Goal: Information Seeking & Learning: Find specific fact

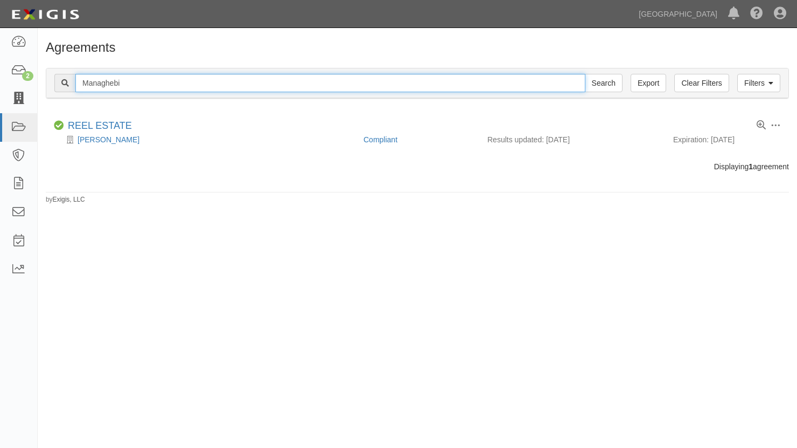
drag, startPoint x: 156, startPoint y: 82, endPoint x: -29, endPoint y: 97, distance: 185.3
click at [0, 97] on html "Toggle navigation Dashboard 2 Inbox Parties Agreements Coverages Documents Mess…" at bounding box center [398, 217] width 797 height 435
type input "MD yacht"
click at [585, 74] on input "Search" at bounding box center [604, 83] width 38 height 18
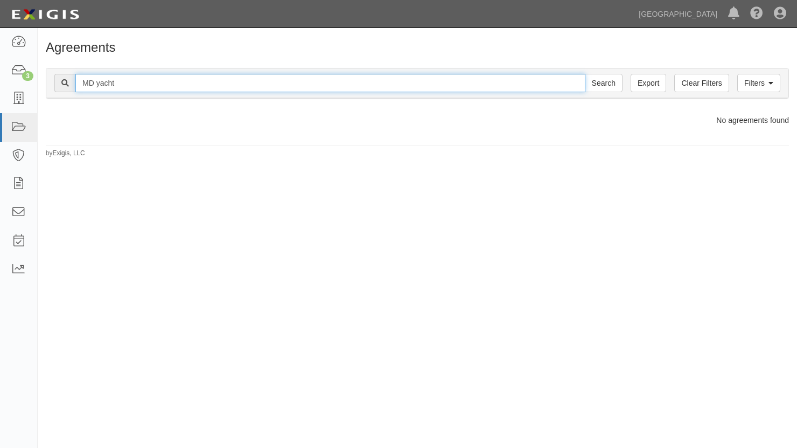
click at [170, 83] on input "MD yacht" at bounding box center [330, 83] width 510 height 18
click at [585, 74] on input "Search" at bounding box center [604, 83] width 38 height 18
type input "MD yac"
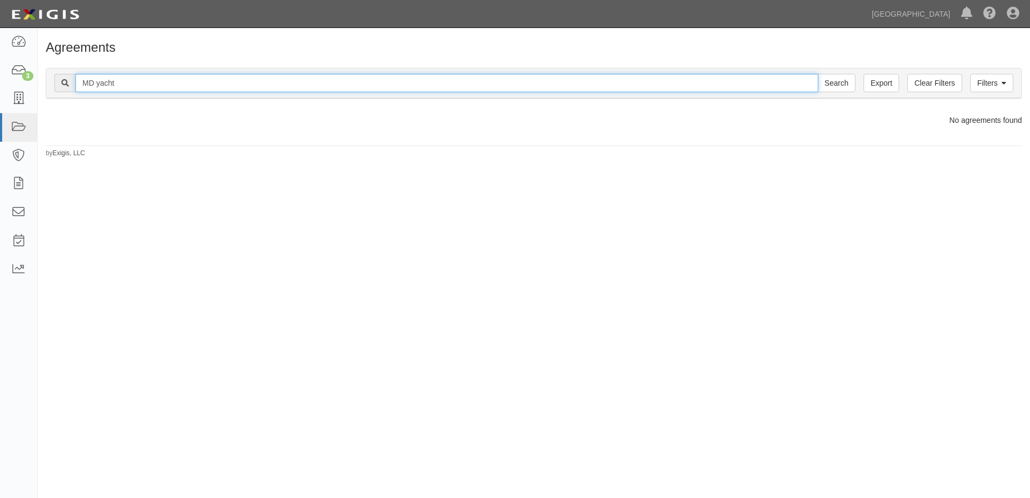
click at [167, 80] on input "MD yacht" at bounding box center [446, 83] width 743 height 18
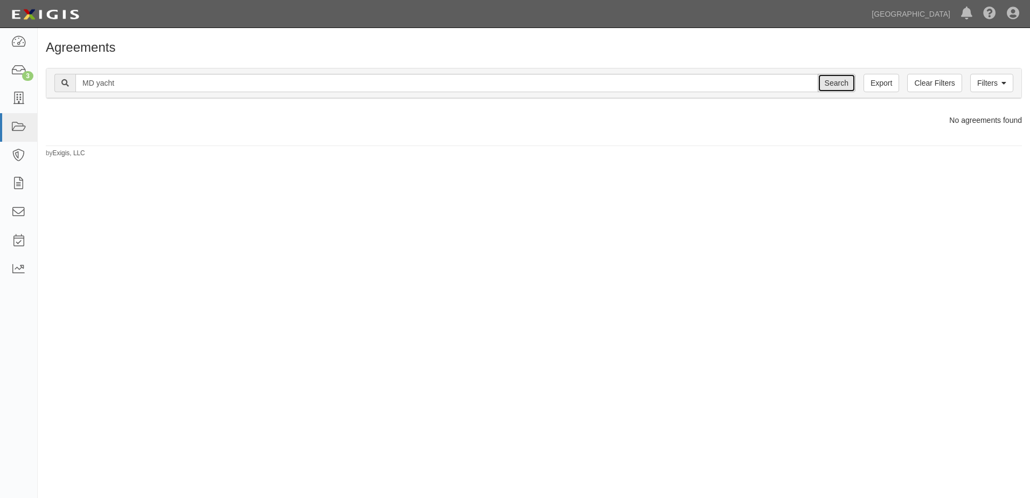
click at [796, 81] on input "Search" at bounding box center [836, 83] width 38 height 18
click at [18, 102] on icon at bounding box center [18, 99] width 15 height 12
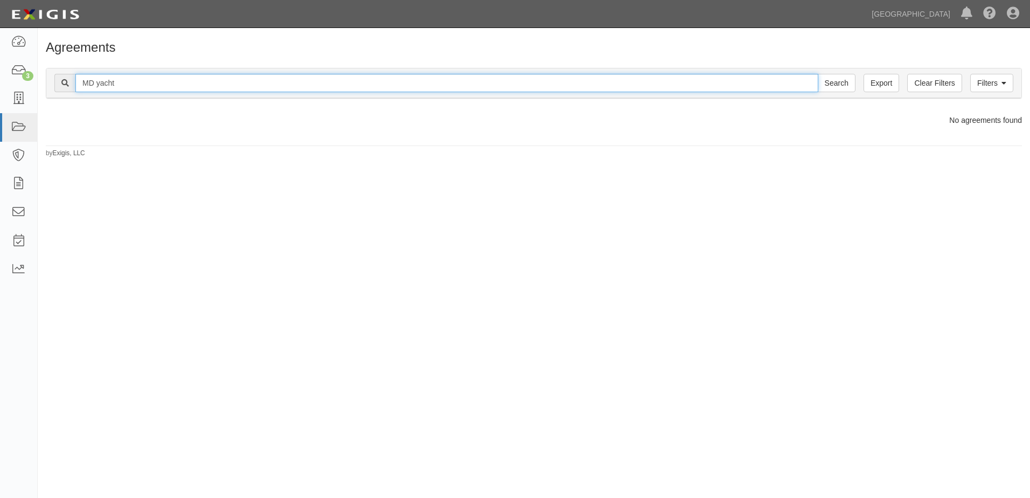
click at [143, 80] on input "MD yacht" at bounding box center [446, 83] width 743 height 18
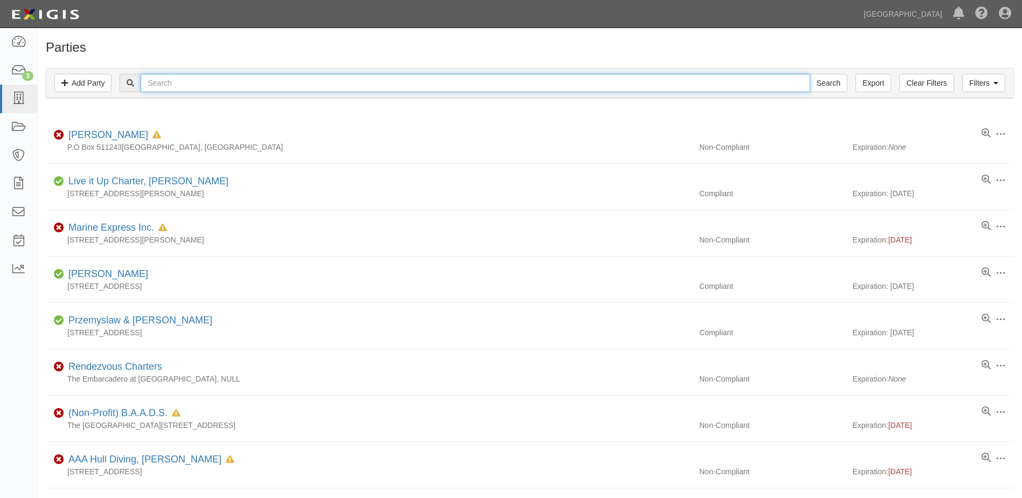
click at [187, 80] on input "text" at bounding box center [475, 83] width 669 height 18
type input "md"
click at [809, 74] on input "Search" at bounding box center [828, 83] width 38 height 18
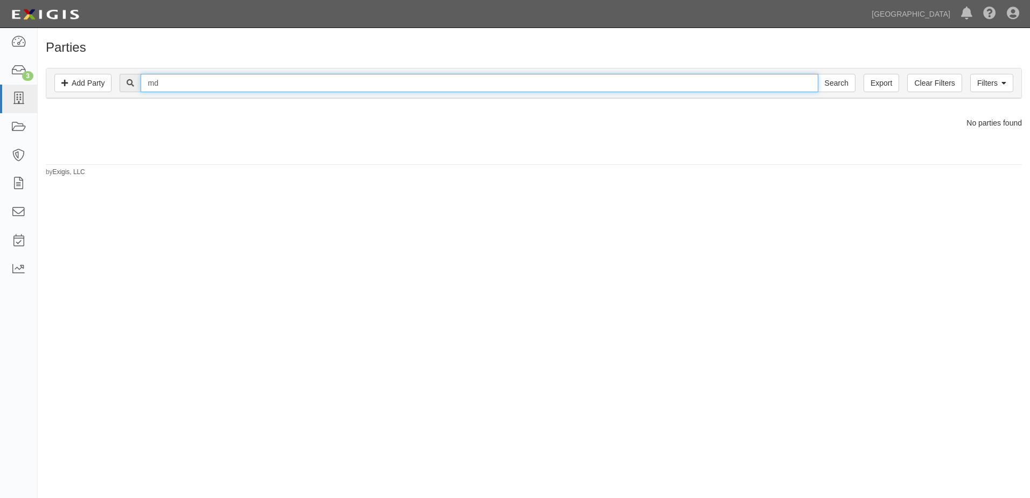
click at [184, 81] on input "md" at bounding box center [479, 83] width 677 height 18
type input "m"
type input "MD YAcht"
click at [817, 74] on input "Search" at bounding box center [836, 83] width 38 height 18
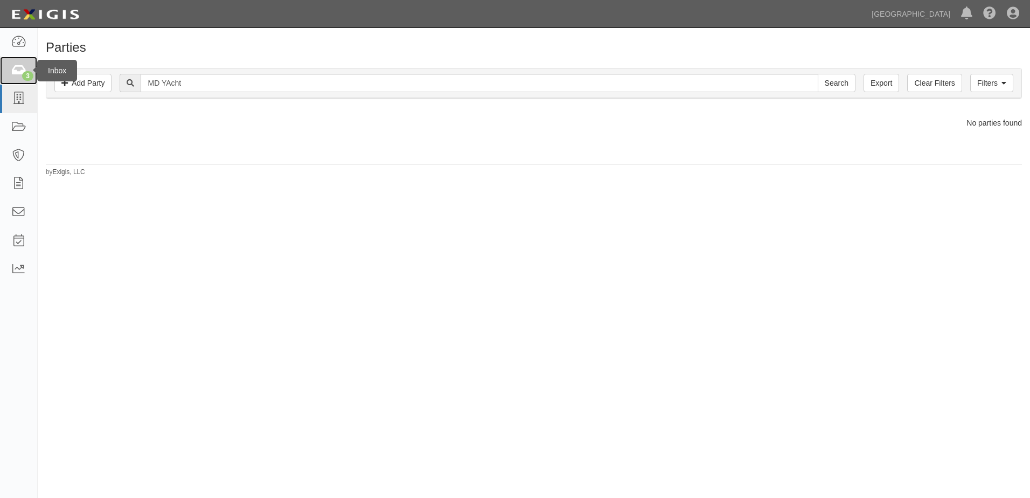
click at [19, 74] on icon at bounding box center [18, 71] width 15 height 12
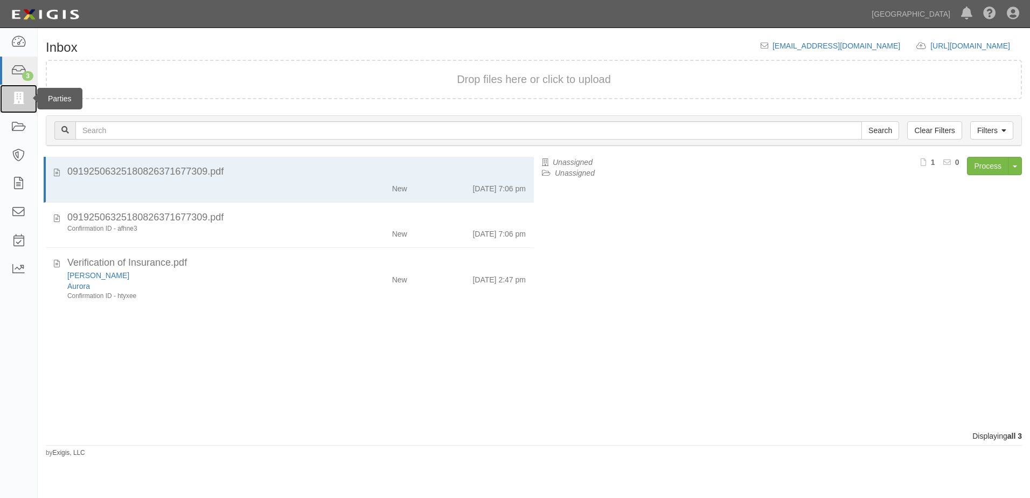
click at [16, 104] on icon at bounding box center [18, 99] width 15 height 12
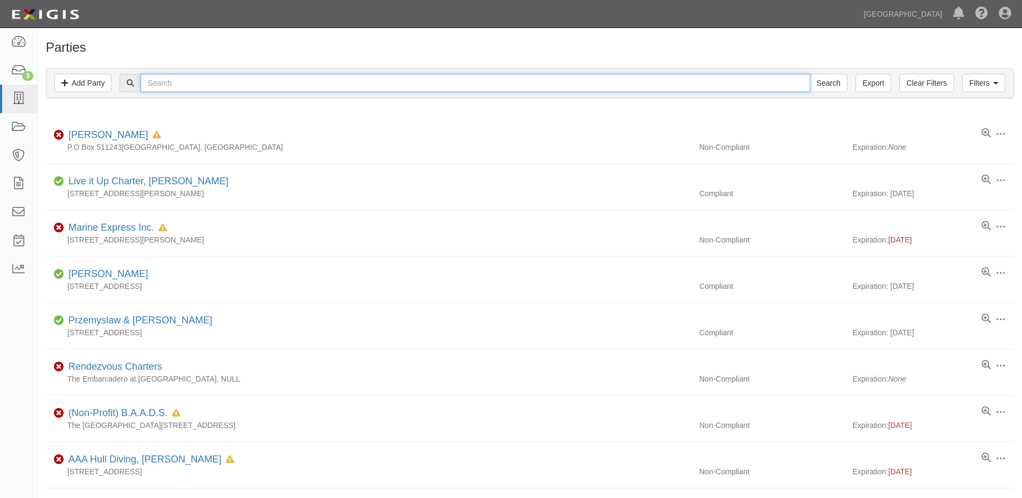
click at [169, 80] on input "text" at bounding box center [475, 83] width 669 height 18
type input "MDyacht"
click at [809, 74] on input "Search" at bounding box center [828, 83] width 38 height 18
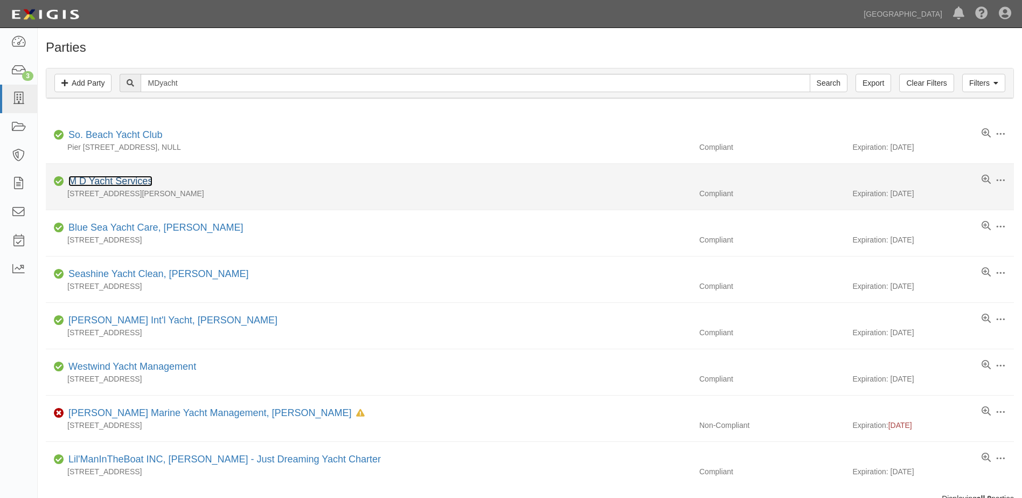
click at [92, 178] on link "M D Yacht Services" at bounding box center [110, 181] width 84 height 11
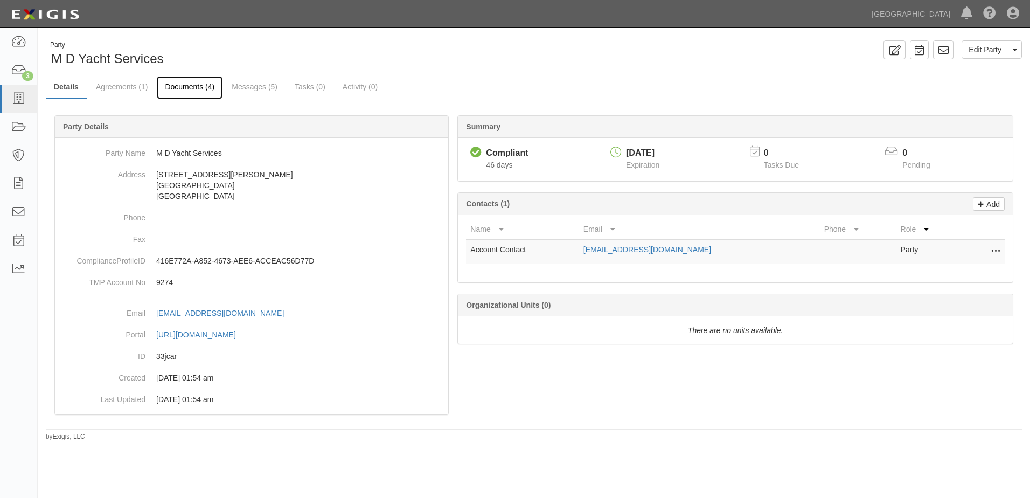
click at [195, 85] on link "Documents (4)" at bounding box center [190, 87] width 66 height 23
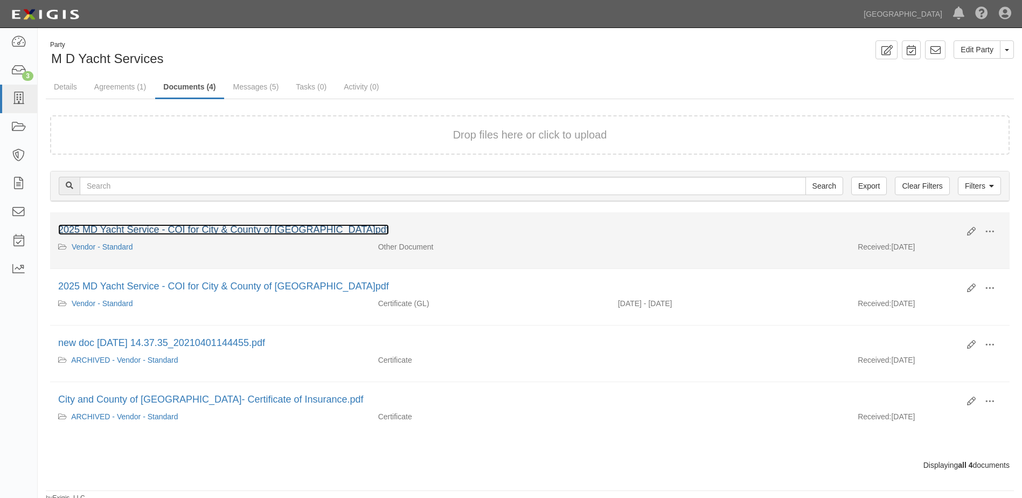
click at [184, 225] on link "2025 MD Yacht Service - COI for City & County of [GEOGRAPHIC_DATA]pdf" at bounding box center [223, 229] width 331 height 11
